Goal: Information Seeking & Learning: Learn about a topic

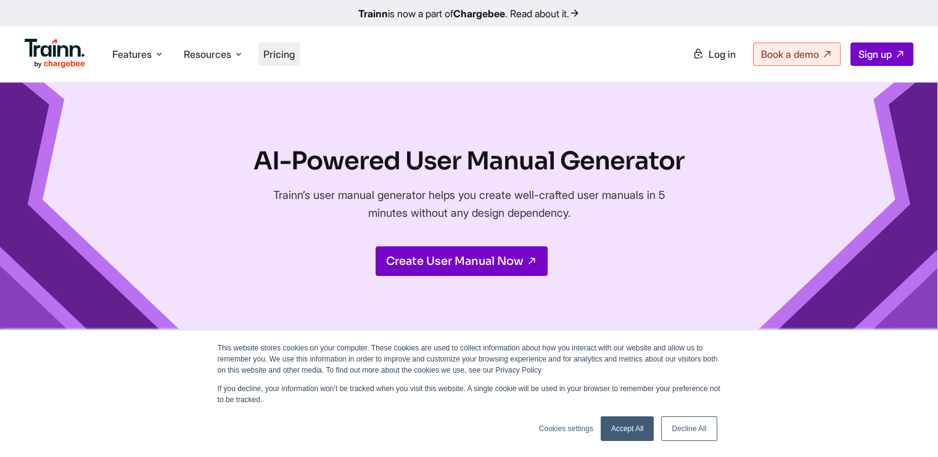
click at [295, 54] on span "Pricing" at bounding box center [278, 54] width 31 height 12
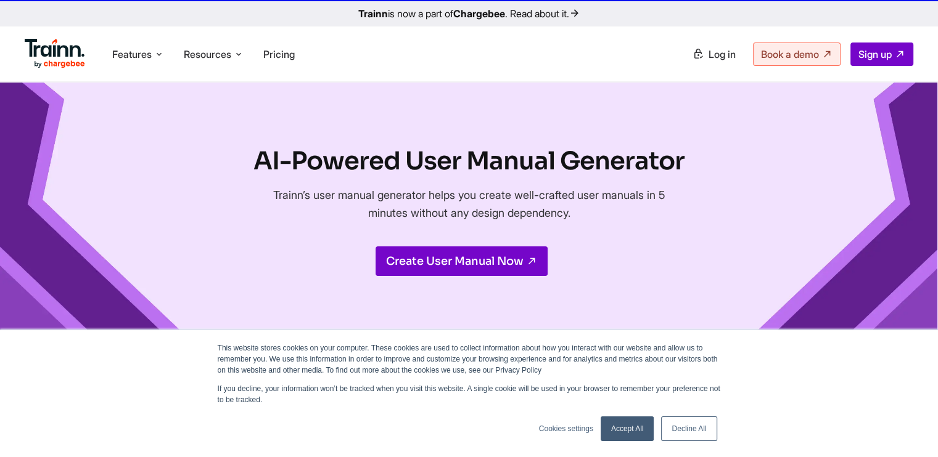
click at [629, 427] on link "Accept All" at bounding box center [628, 429] width 54 height 25
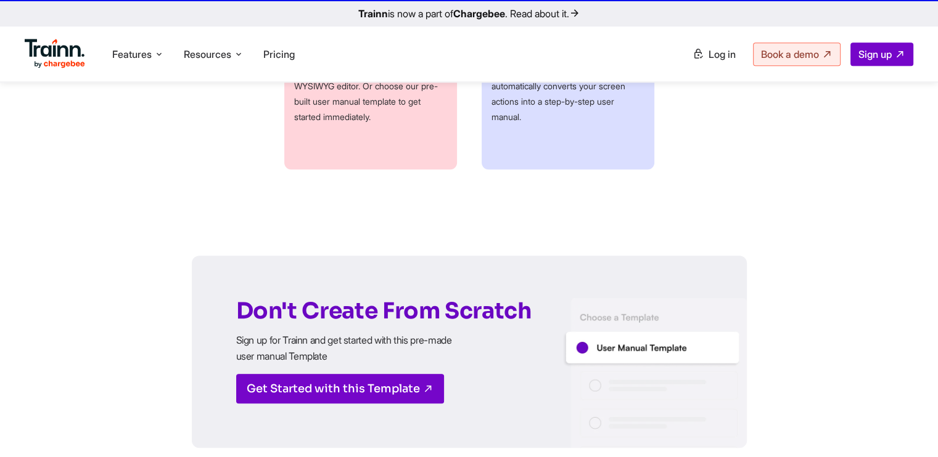
scroll to position [740, 0]
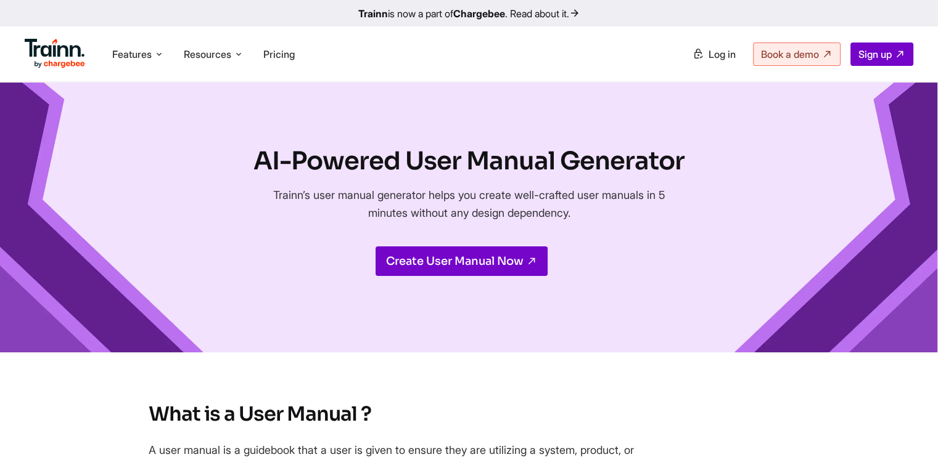
click at [528, 309] on div "AI-Powered User Manual Generator Trainn’s user manual generator helps you creat…" at bounding box center [469, 218] width 938 height 270
click at [271, 50] on span "Pricing" at bounding box center [278, 54] width 31 height 12
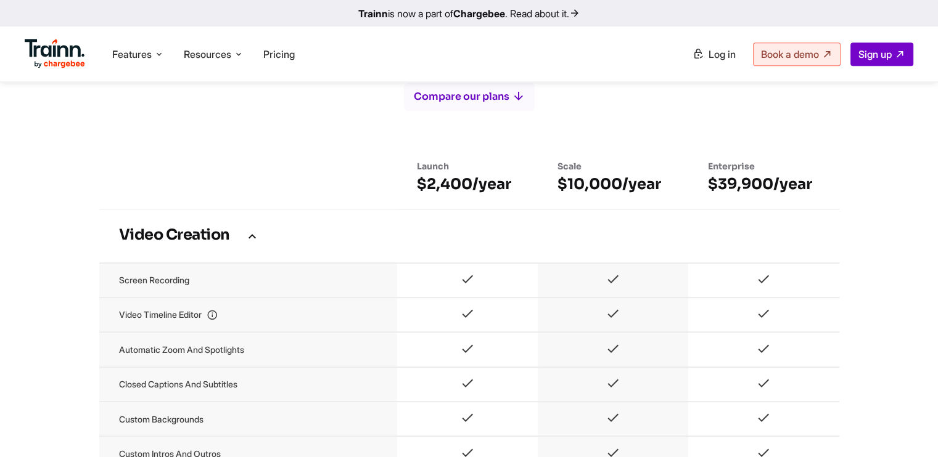
scroll to position [555, 0]
